Goal: Communication & Community: Answer question/provide support

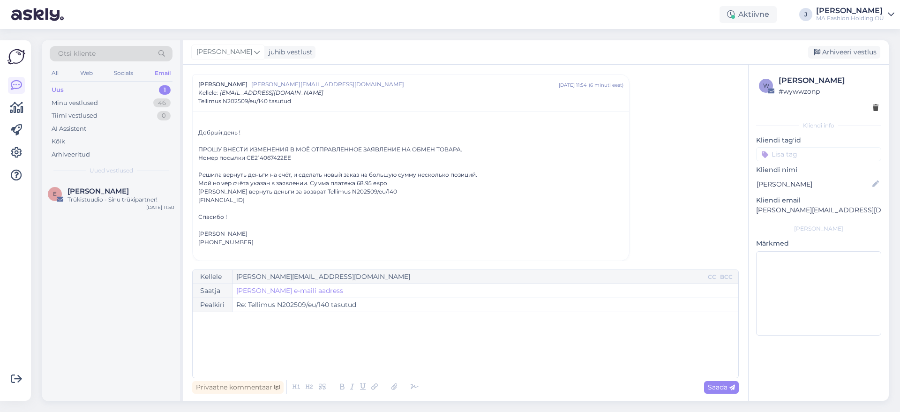
click at [294, 213] on div "Спасибо !" at bounding box center [410, 217] width 425 height 8
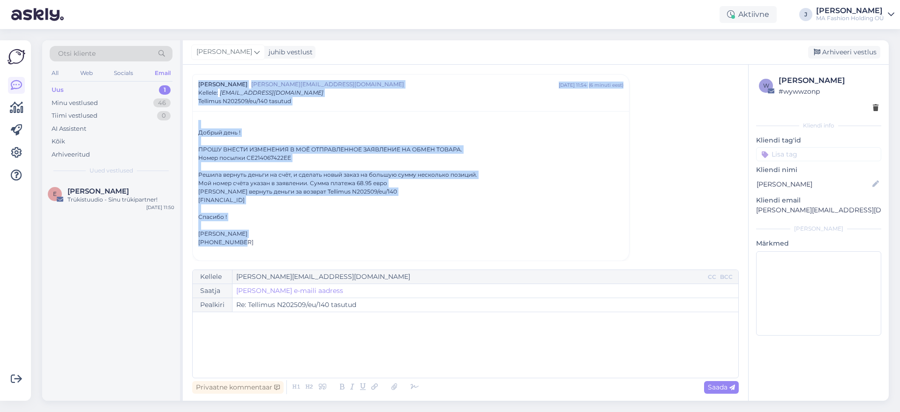
drag, startPoint x: 304, startPoint y: 241, endPoint x: 183, endPoint y: 80, distance: 201.2
click at [184, 81] on div "Vestlus [PERSON_NAME] [EMAIL_ADDRESS][DOMAIN_NAME] [DATE] 11:54 ( 6 minuti eest…" at bounding box center [465, 233] width 565 height 336
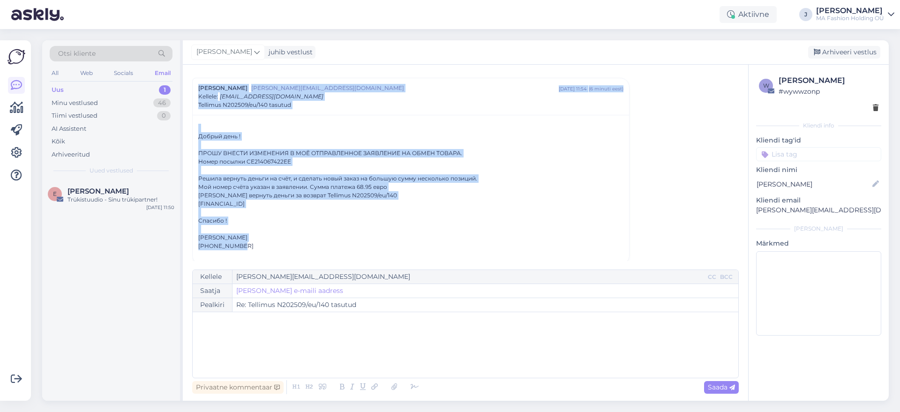
click at [287, 177] on div "Решила вернуть деньги на счёт, и сделать новый заказ на большую сумму несколько…" at bounding box center [410, 178] width 425 height 8
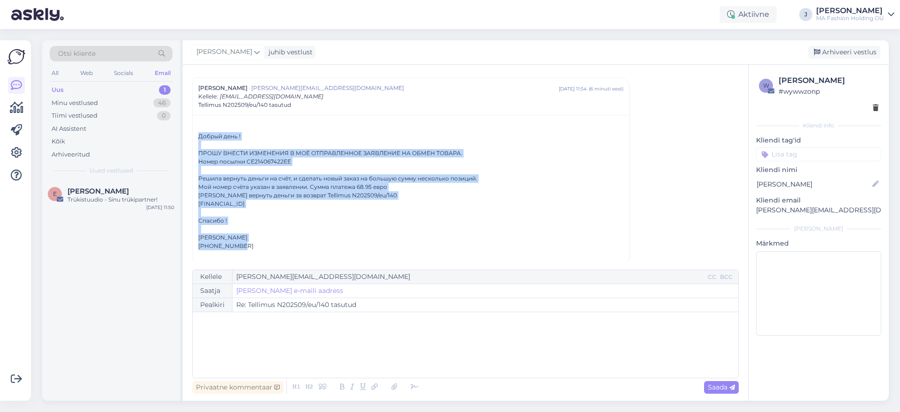
drag, startPoint x: 292, startPoint y: 247, endPoint x: 217, endPoint y: 127, distance: 141.9
click at [217, 127] on div "Добрый день ! ПРОШУ ВНЕСТИ ИЗМЕНЕНИЯ В МОЁ ОТПРАВЛЕННОЕ ЗАЯВЛЕНИЕ НА ОБМЕН ТОВА…" at bounding box center [410, 191] width 425 height 135
click at [292, 185] on div "Мой номер счёта указан в заявлении. Сумма платежа 68.95 евро" at bounding box center [410, 187] width 425 height 8
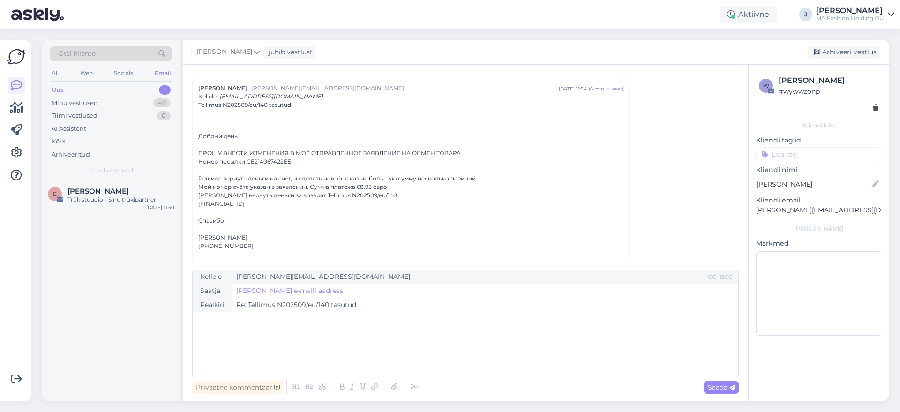
click at [297, 254] on div at bounding box center [410, 254] width 425 height 8
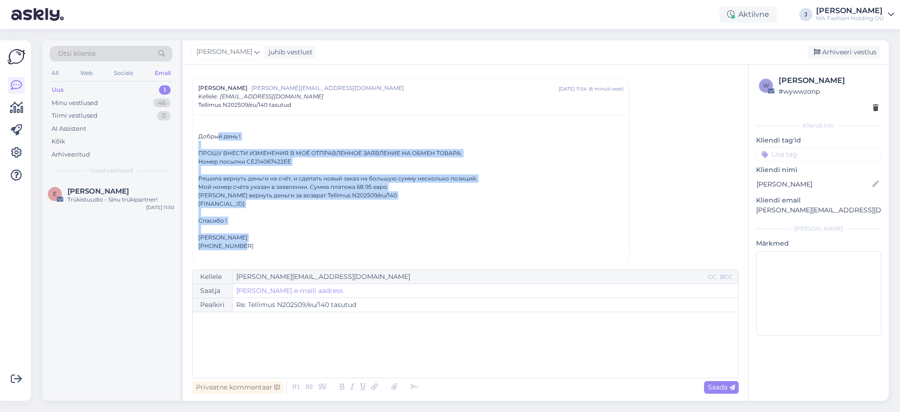
drag, startPoint x: 306, startPoint y: 245, endPoint x: 217, endPoint y: 135, distance: 140.6
click at [217, 135] on div "Добрый день ! ПРОШУ ВНЕСТИ ИЗМЕНЕНИЯ В МОЁ ОТПРАВЛЕННОЕ ЗАЯВЛЕНИЕ НА ОБМЕН ТОВА…" at bounding box center [410, 191] width 425 height 135
click at [284, 186] on div "Мой номер счёта указан в заявлении. Сумма платежа 68.95 евро" at bounding box center [410, 187] width 425 height 8
click at [285, 238] on div "[PERSON_NAME]" at bounding box center [410, 237] width 425 height 8
drag, startPoint x: 262, startPoint y: 250, endPoint x: 188, endPoint y: 134, distance: 137.6
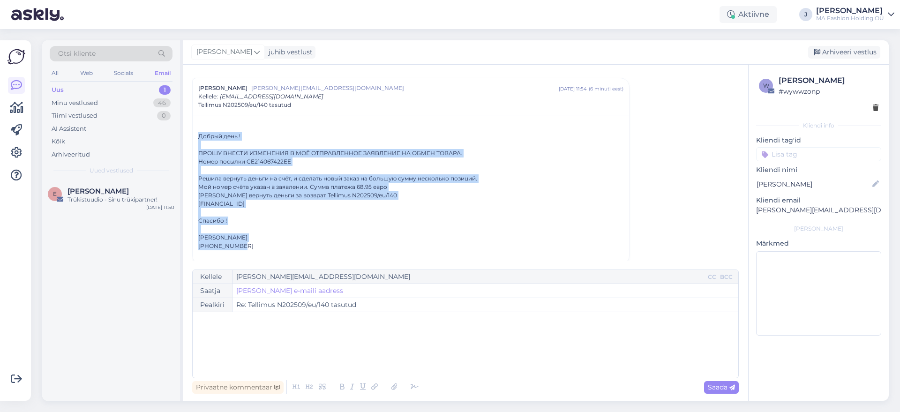
click at [188, 134] on div "Vestlus [PERSON_NAME] [EMAIL_ADDRESS][DOMAIN_NAME] [DATE] 11:54 ( 6 minuti eest…" at bounding box center [465, 233] width 565 height 336
click at [231, 202] on div "[FINANCIAL_ID]" at bounding box center [410, 204] width 425 height 8
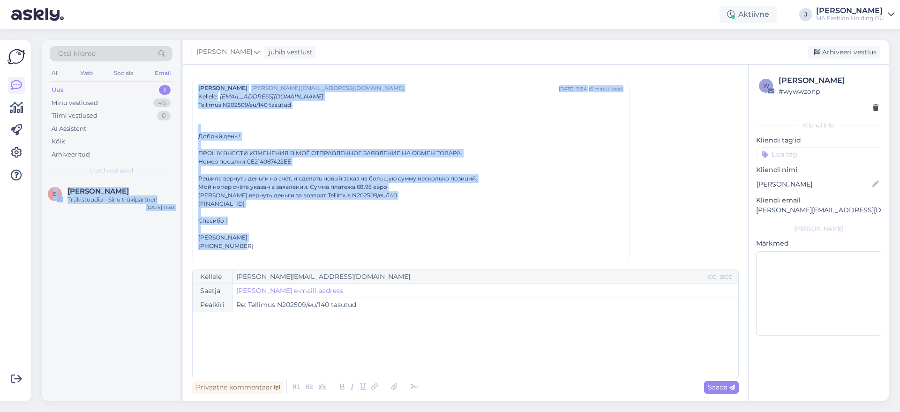
drag, startPoint x: 240, startPoint y: 244, endPoint x: 185, endPoint y: 142, distance: 115.4
click at [176, 138] on div "Otsi kliente All Web Socials Email Uus 1 Minu vestlused 46 Tiimi vestlused 0 AI…" at bounding box center [465, 220] width 846 height 360
click at [227, 179] on div "Решила вернуть деньги на счёт, и сделать новый заказ на большую сумму несколько…" at bounding box center [410, 178] width 425 height 8
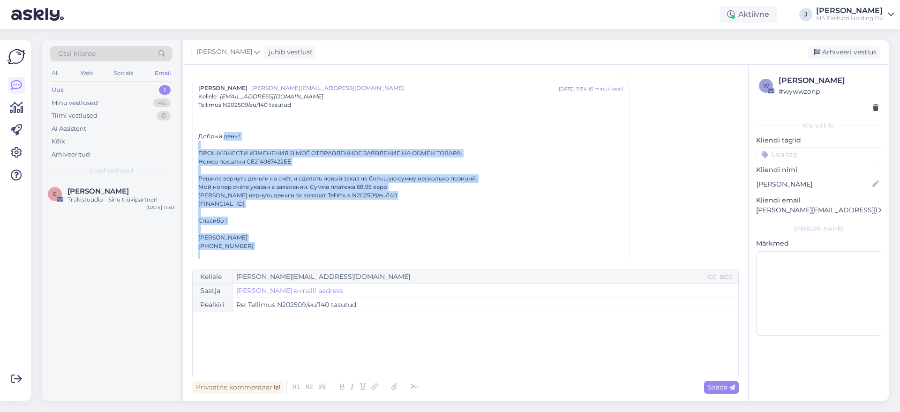
scroll to position [31, 0]
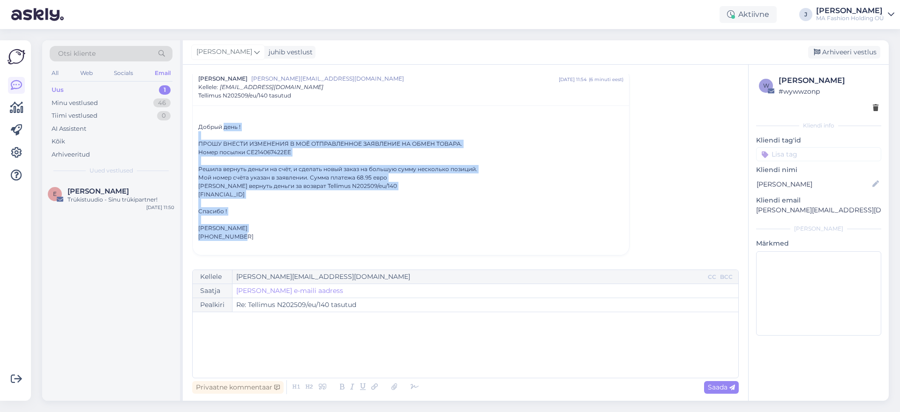
drag, startPoint x: 223, startPoint y: 133, endPoint x: 281, endPoint y: 234, distance: 116.3
click at [281, 234] on div "Добрый день ! ПРОШУ ВНЕСТИ ИЗМЕНЕНИЯ В МОЁ ОТПРАВЛЕННОЕ ЗАЯВЛЕНИЕ НА ОБМЕН ТОВА…" at bounding box center [410, 181] width 425 height 135
click at [281, 234] on div "[PHONE_NUMBER]" at bounding box center [410, 236] width 425 height 8
drag, startPoint x: 254, startPoint y: 232, endPoint x: 186, endPoint y: 126, distance: 125.9
click at [186, 126] on div "Vestlus [PERSON_NAME] [EMAIL_ADDRESS][DOMAIN_NAME] [DATE] 11:54 ( 6 minuti eest…" at bounding box center [465, 233] width 565 height 336
